Goal: Navigation & Orientation: Understand site structure

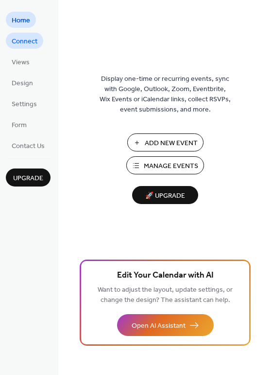
click at [23, 46] on span "Connect" at bounding box center [25, 41] width 26 height 10
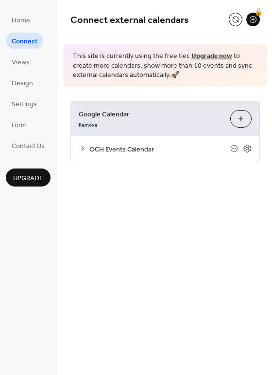
click at [24, 70] on ul "Home Connect Views Design Settings Form Contact Us" at bounding box center [28, 83] width 45 height 142
click at [23, 65] on span "Views" at bounding box center [21, 62] width 18 height 10
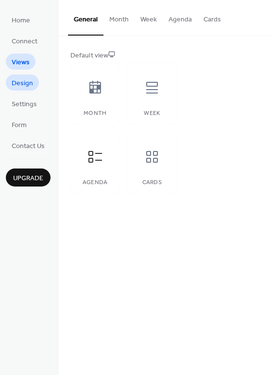
click at [24, 84] on span "Design" at bounding box center [22, 83] width 21 height 10
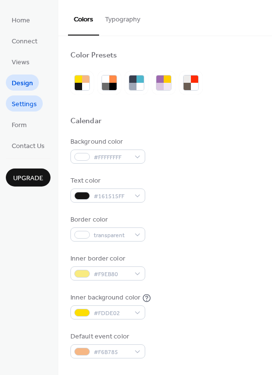
click at [24, 101] on span "Settings" at bounding box center [24, 104] width 25 height 10
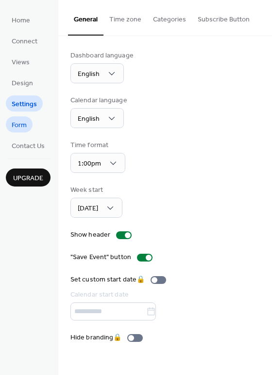
click at [29, 129] on link "Form" at bounding box center [19, 124] width 27 height 16
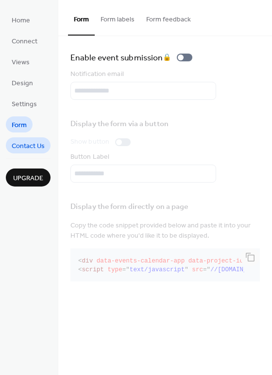
click at [32, 149] on span "Contact Us" at bounding box center [28, 146] width 33 height 10
